Goal: Task Accomplishment & Management: Use online tool/utility

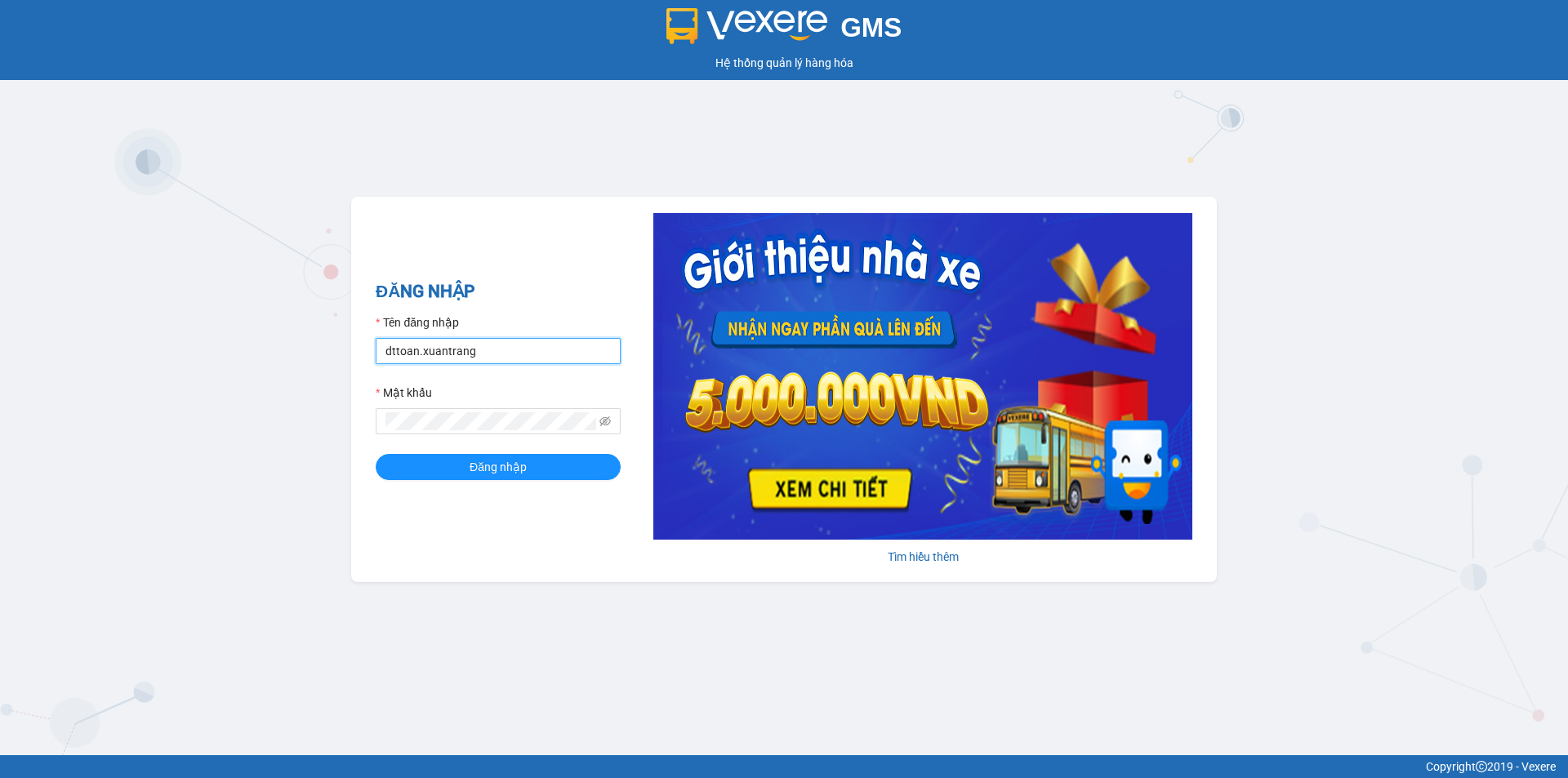
click at [416, 354] on input "dttoan.xuantrang" at bounding box center [498, 351] width 245 height 26
type input "ndduc.xuantrang"
click at [376, 454] on button "Đăng nhập" at bounding box center [498, 466] width 245 height 26
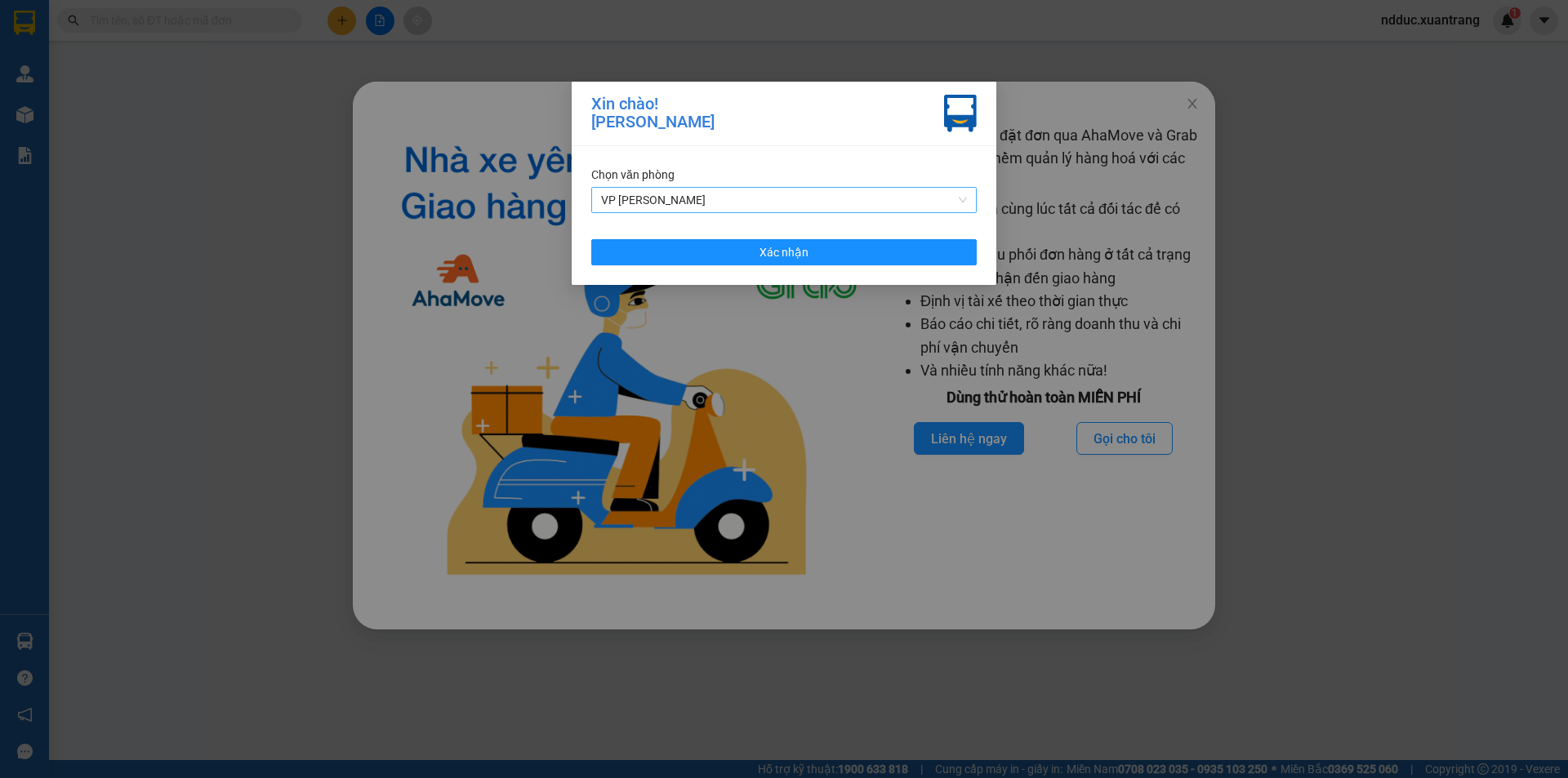
click at [742, 194] on span "VP [PERSON_NAME]" at bounding box center [784, 200] width 366 height 25
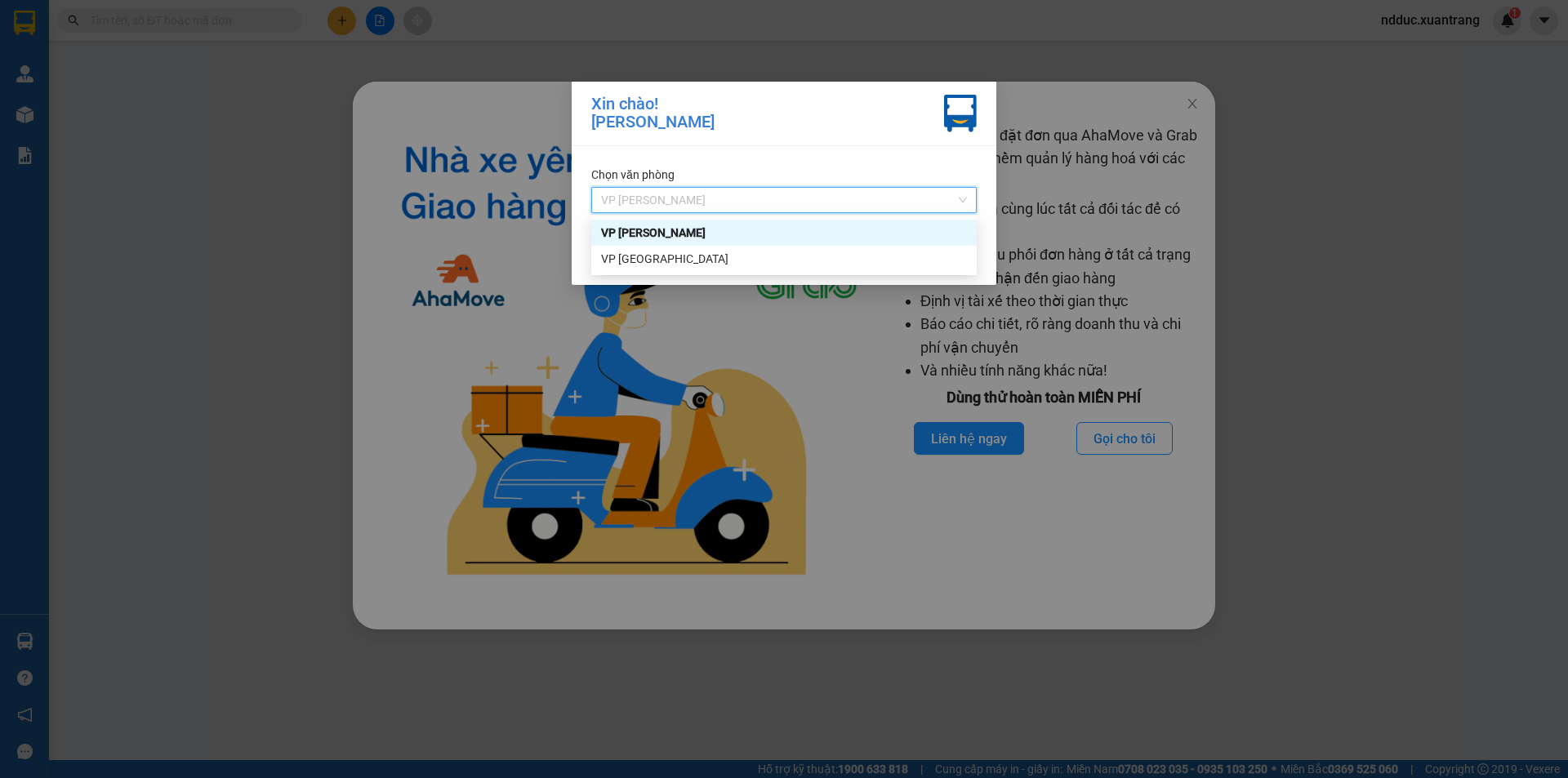
click at [1155, 231] on div "Xin chào! [PERSON_NAME] Chọn văn phòng VP [PERSON_NAME] nhận" at bounding box center [784, 389] width 1568 height 778
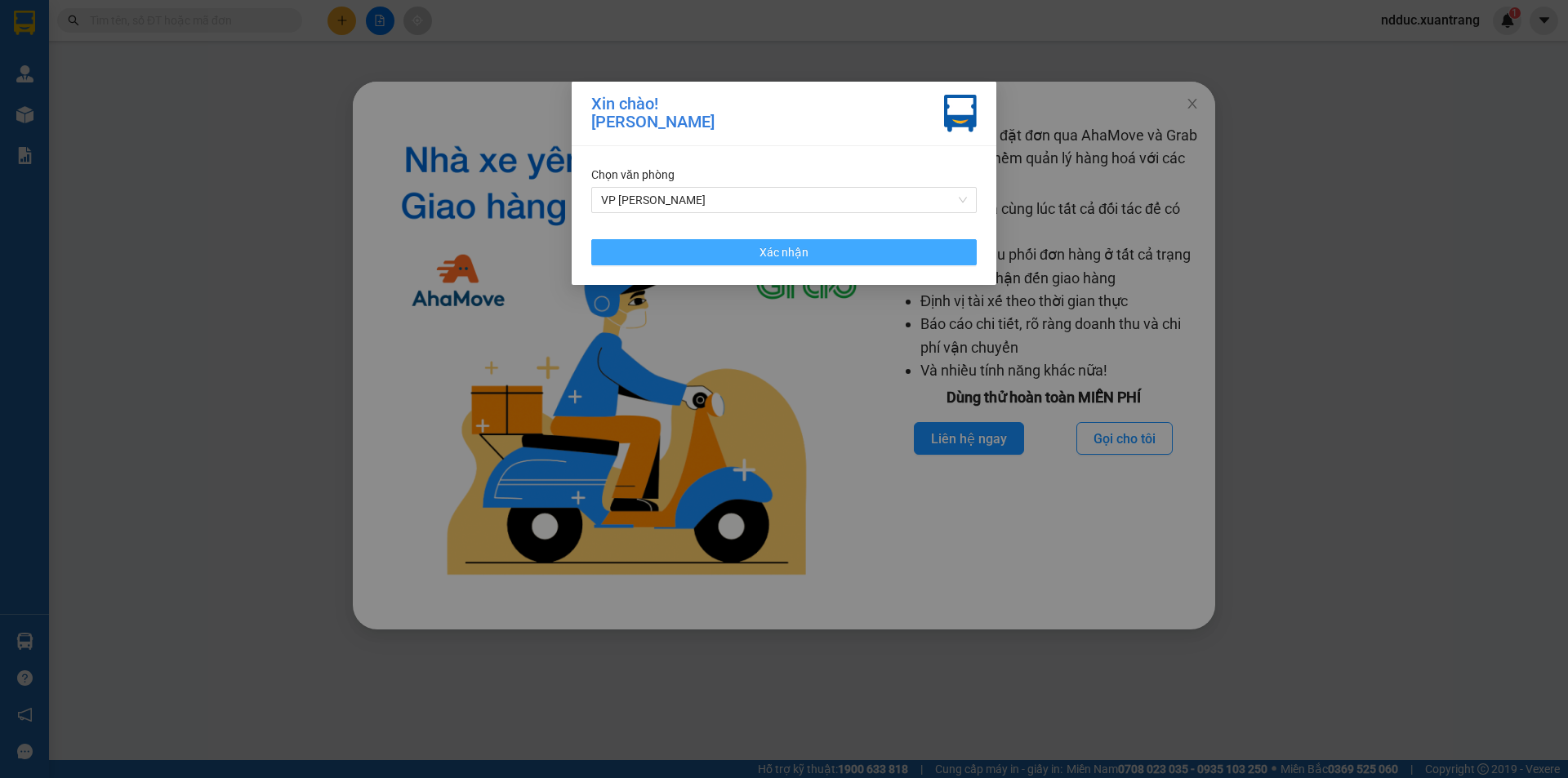
click at [804, 247] on span "Xác nhận" at bounding box center [783, 252] width 49 height 18
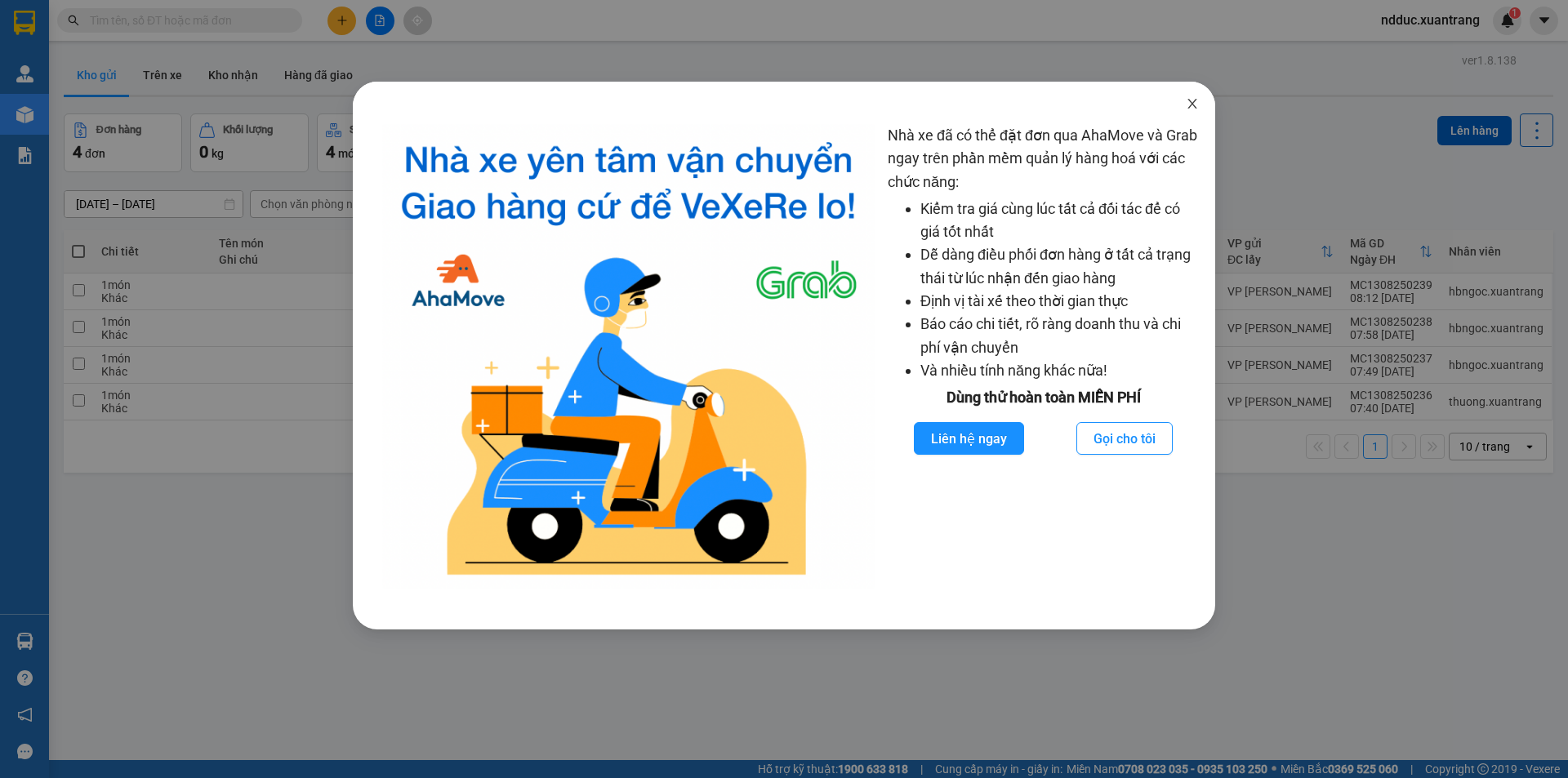
click at [1196, 108] on icon "close" at bounding box center [1191, 103] width 9 height 10
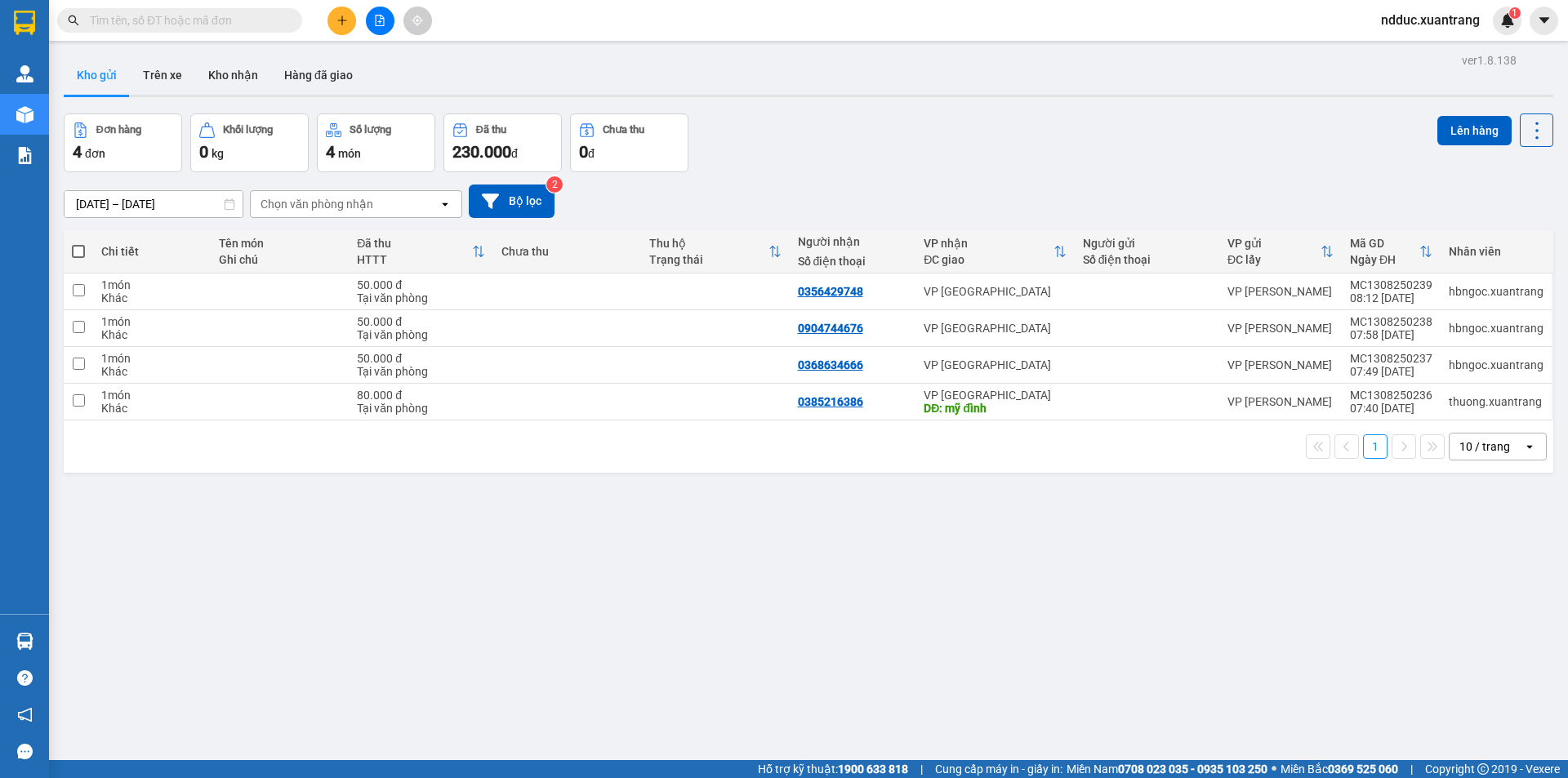
drag, startPoint x: 83, startPoint y: 247, endPoint x: 277, endPoint y: 247, distance: 194.0
click at [85, 247] on span at bounding box center [78, 251] width 13 height 13
click at [78, 244] on input "checkbox" at bounding box center [78, 244] width 0 height 0
checkbox input "true"
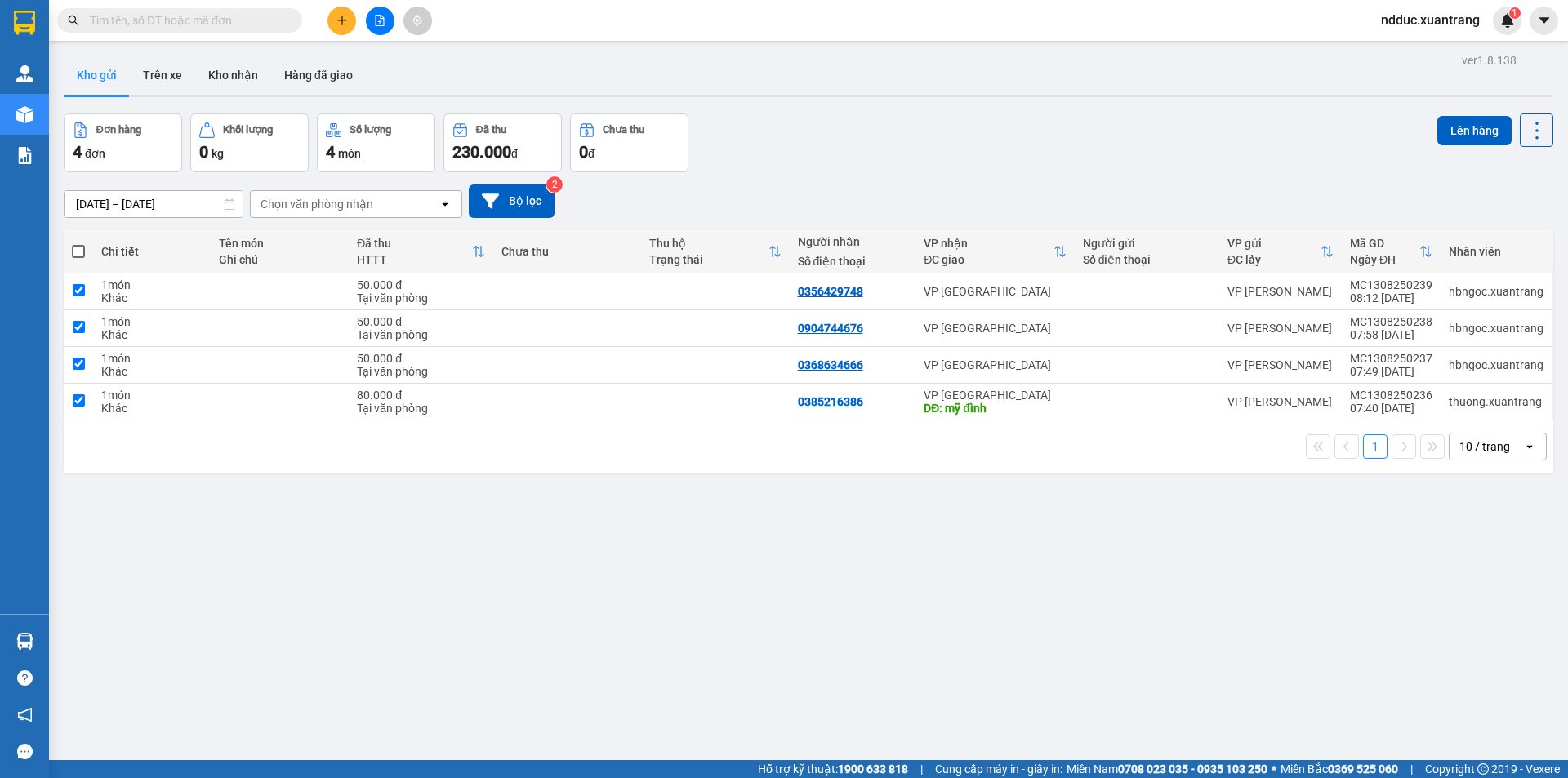
checkbox input "true"
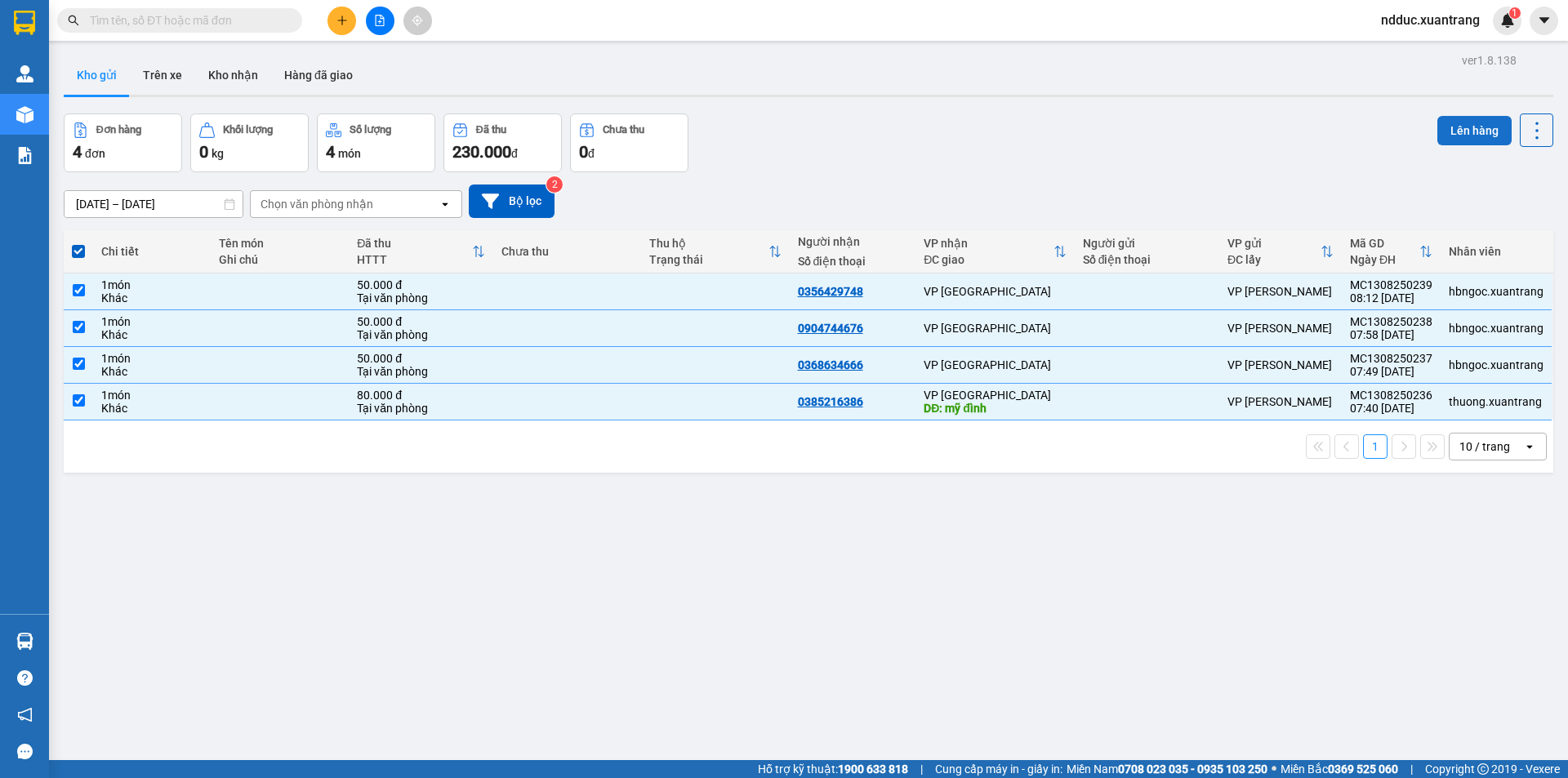
click at [1473, 128] on button "Lên hàng" at bounding box center [1475, 130] width 75 height 30
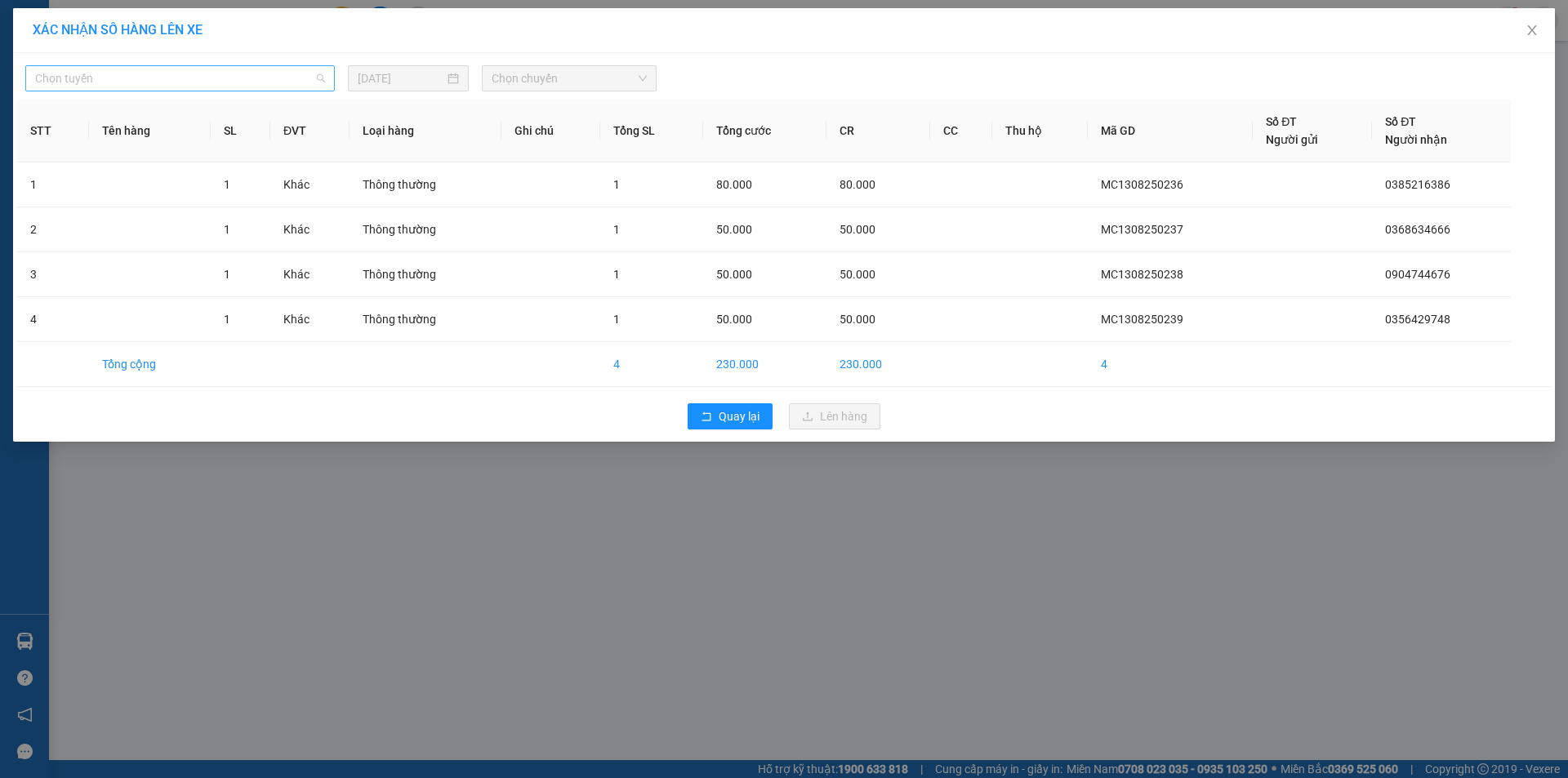
click at [148, 85] on span "Chọn tuyến" at bounding box center [180, 78] width 290 height 25
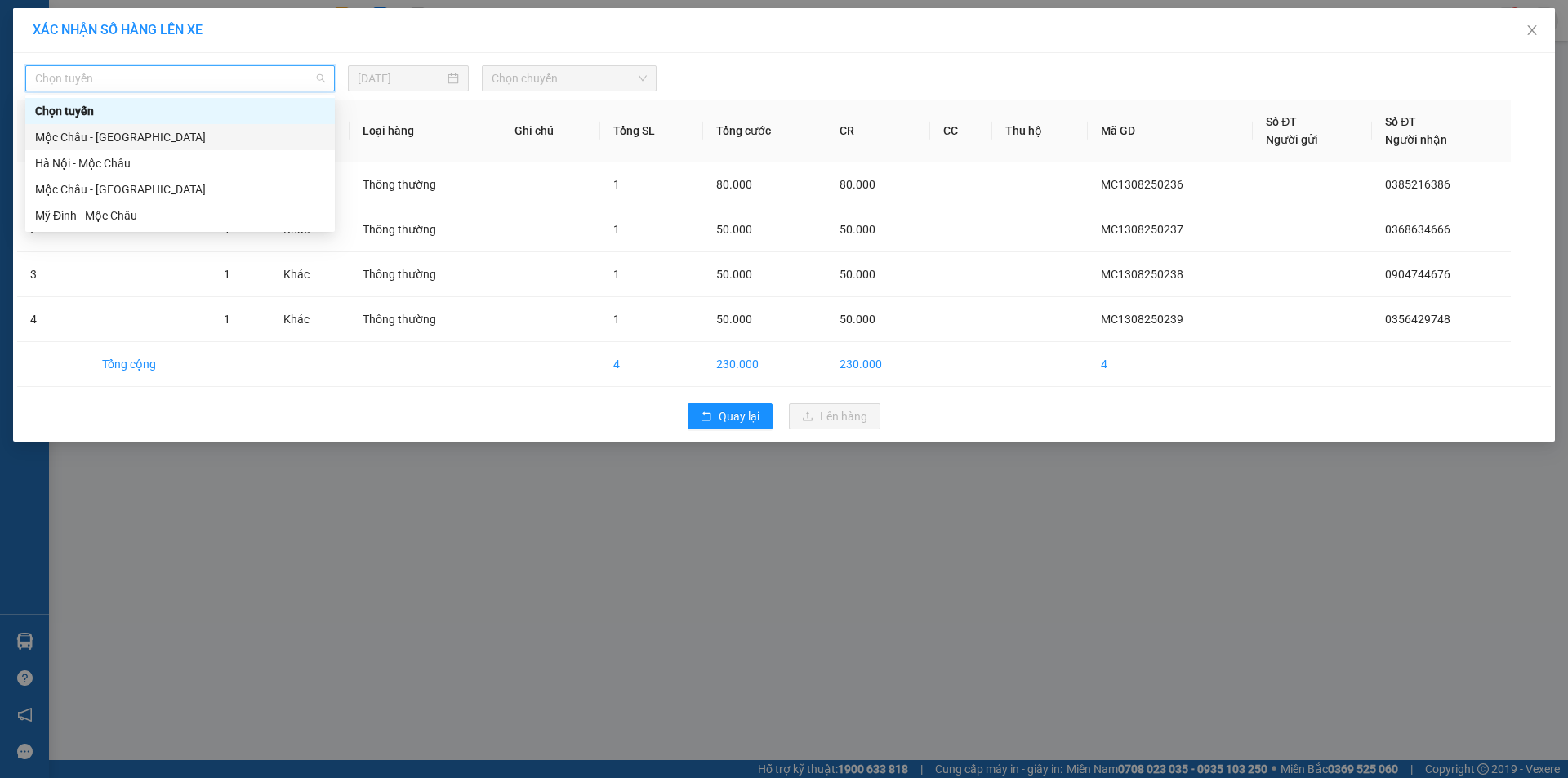
click at [124, 131] on div "Mộc Châu - [GEOGRAPHIC_DATA]" at bounding box center [180, 137] width 290 height 18
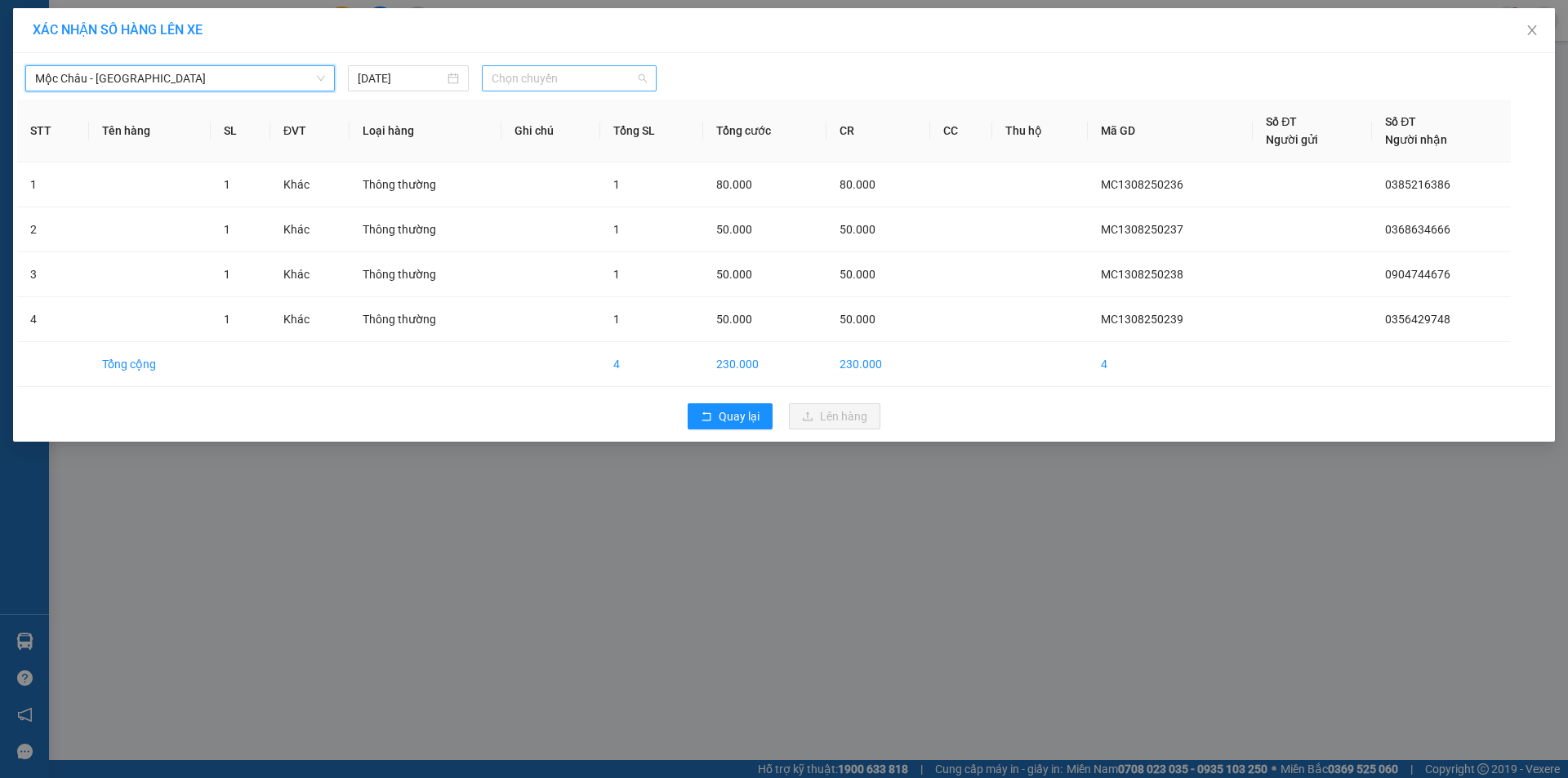
click at [555, 77] on span "Chọn chuyến" at bounding box center [569, 78] width 155 height 25
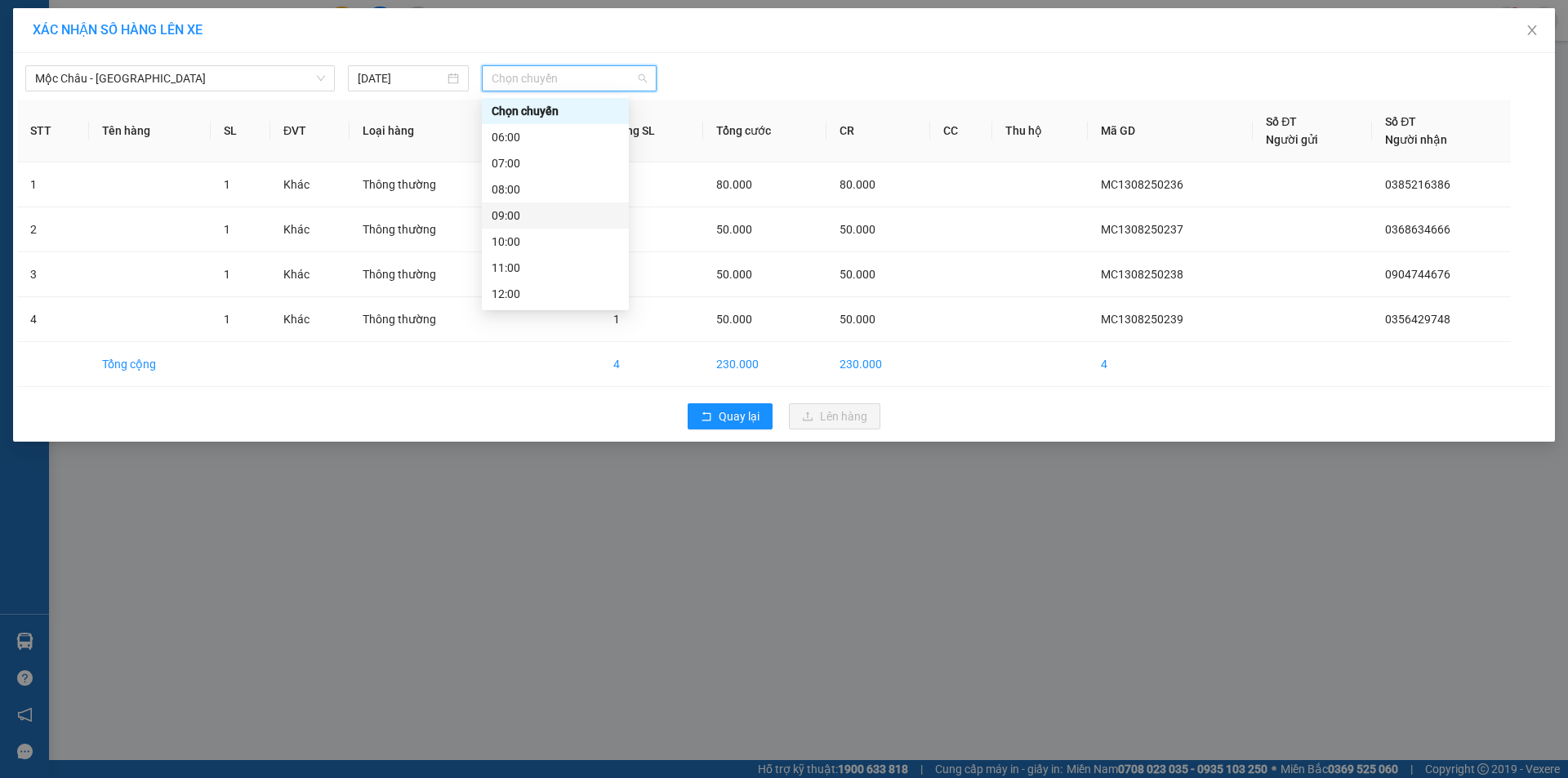
click at [523, 212] on div "09:00" at bounding box center [555, 215] width 127 height 18
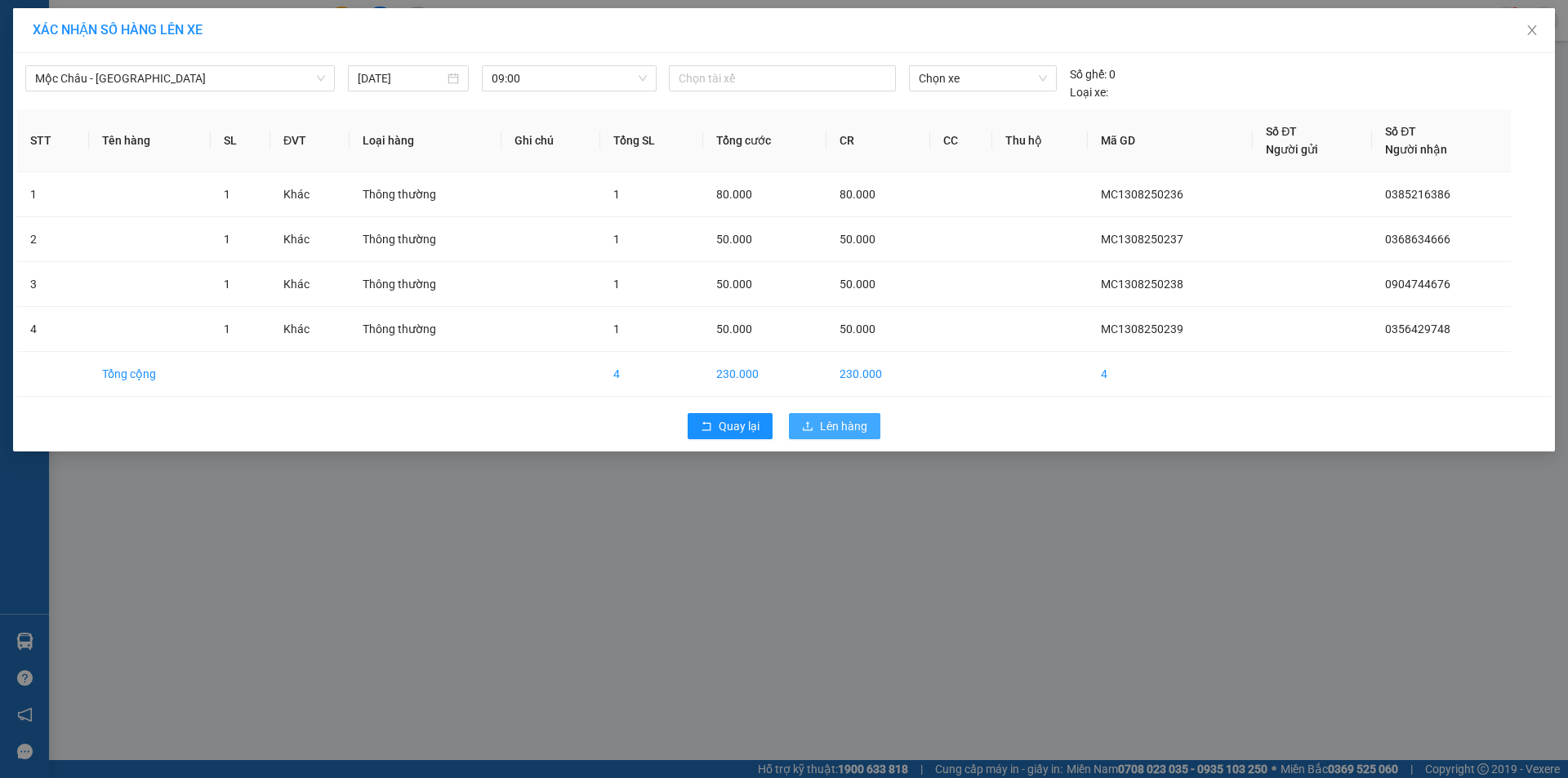
click at [846, 424] on span "Lên hàng" at bounding box center [844, 426] width 48 height 18
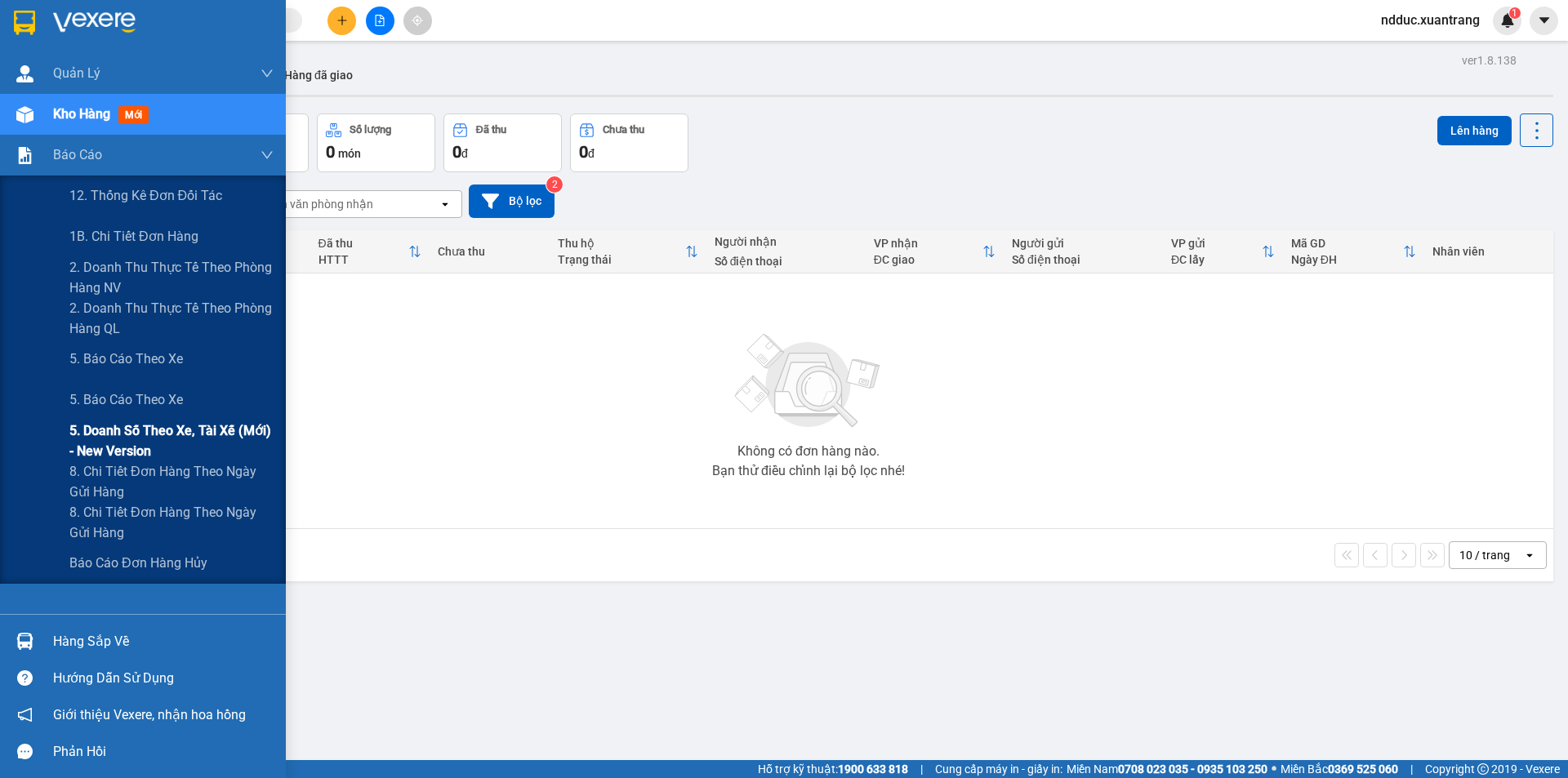
drag, startPoint x: 157, startPoint y: 430, endPoint x: 283, endPoint y: 413, distance: 127.1
click at [158, 430] on span "5. Doanh số theo xe, tài xế (mới) - New version" at bounding box center [172, 441] width 205 height 41
